Goal: Information Seeking & Learning: Learn about a topic

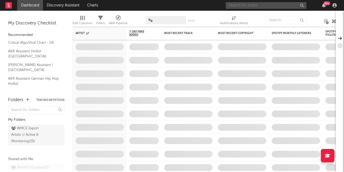
click at [278, 3] on input "text" at bounding box center [265, 5] width 81 height 7
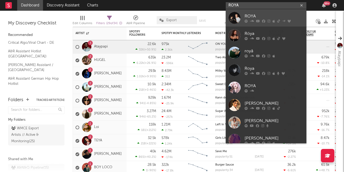
type input "ROYA"
click at [243, 16] on link "ROYA" at bounding box center [265, 17] width 81 height 17
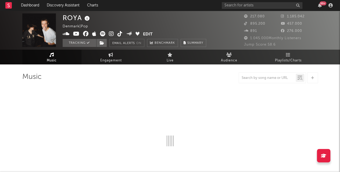
select select "6m"
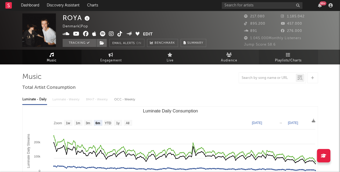
click at [288, 62] on span "Playlists/Charts" at bounding box center [288, 60] width 27 height 6
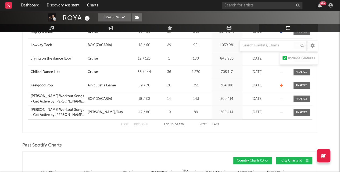
scroll to position [134, 0]
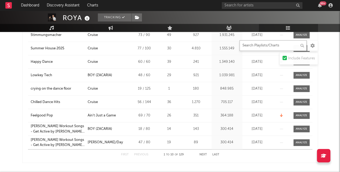
click at [250, 43] on input "text" at bounding box center [272, 45] width 67 height 11
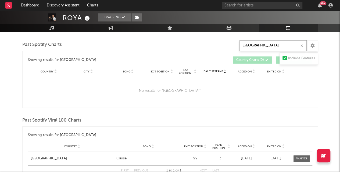
scroll to position [188, 0]
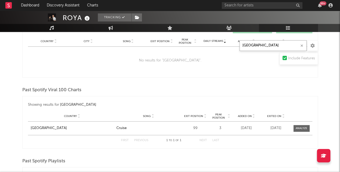
type input "[GEOGRAPHIC_DATA]"
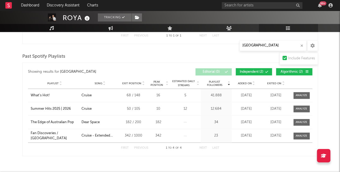
scroll to position [307, 0]
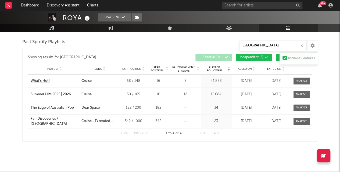
click at [45, 78] on div "What's Hot!" at bounding box center [40, 80] width 19 height 5
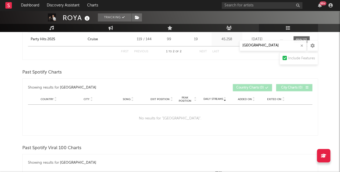
scroll to position [66, 0]
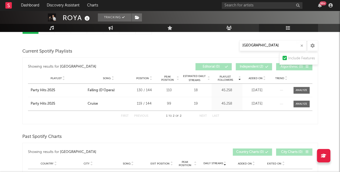
drag, startPoint x: 300, startPoint y: 44, endPoint x: 269, endPoint y: 52, distance: 31.4
click at [299, 44] on button "button" at bounding box center [301, 45] width 4 height 5
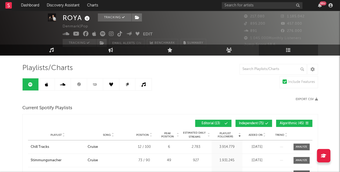
scroll to position [0, 0]
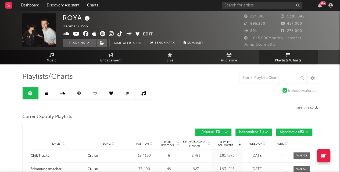
click at [82, 99] on link at bounding box center [79, 93] width 16 height 12
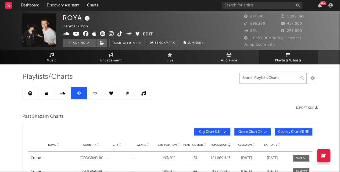
click at [256, 83] on input "text" at bounding box center [272, 78] width 67 height 11
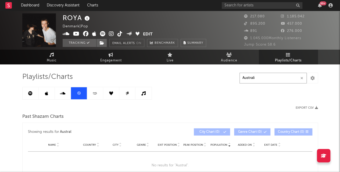
type input "[GEOGRAPHIC_DATA]"
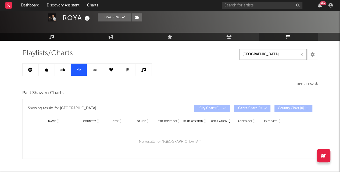
scroll to position [42, 0]
